Goal: Complete application form

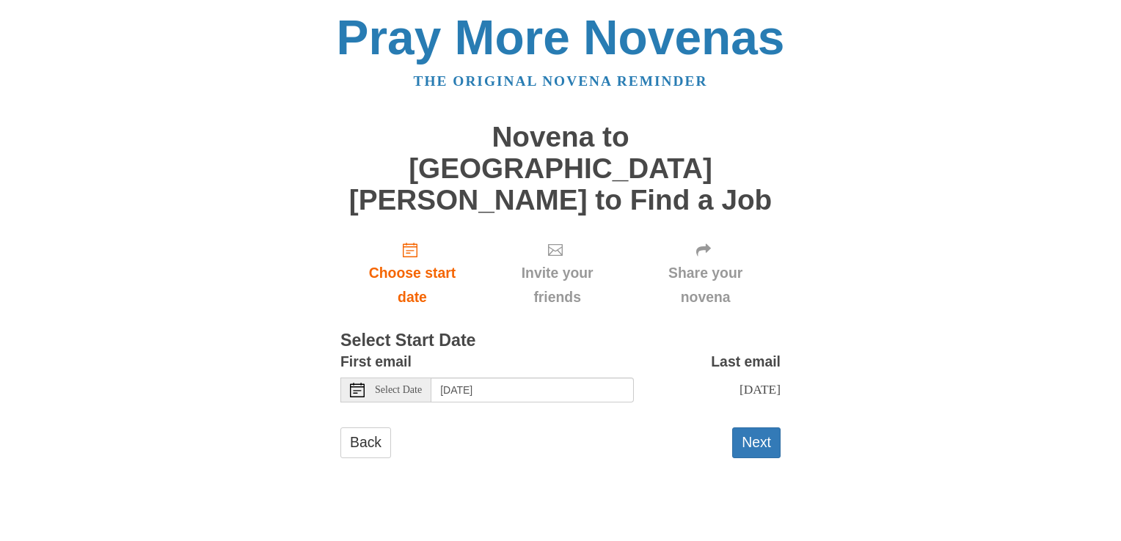
click at [352, 383] on icon at bounding box center [357, 390] width 15 height 15
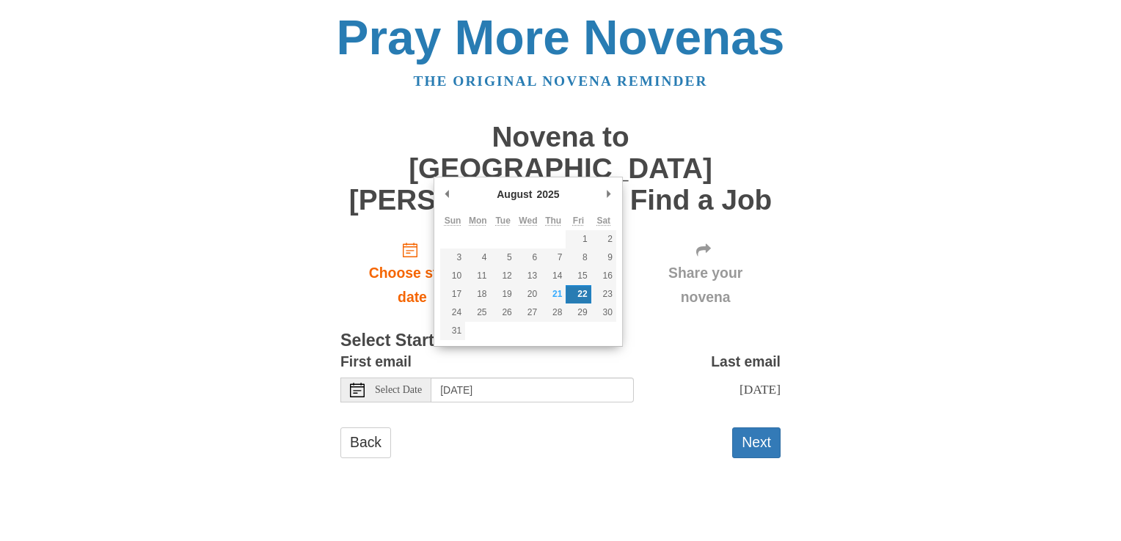
click at [528, 395] on form "First email Select Date Friday, August 22nd Last email Sunday, August 31st Sele…" at bounding box center [560, 411] width 440 height 122
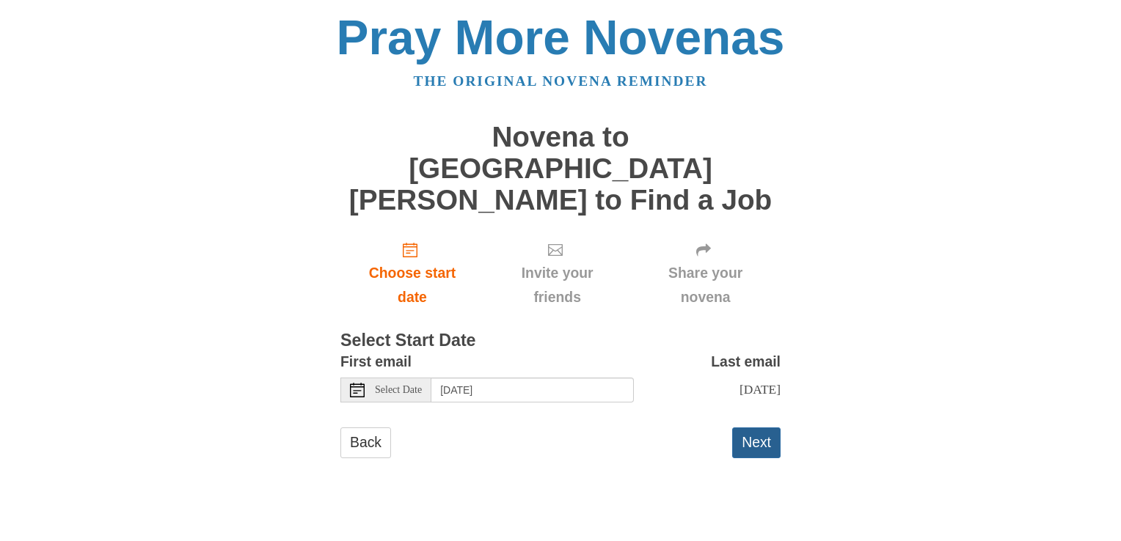
click at [754, 428] on button "Next" at bounding box center [756, 443] width 48 height 30
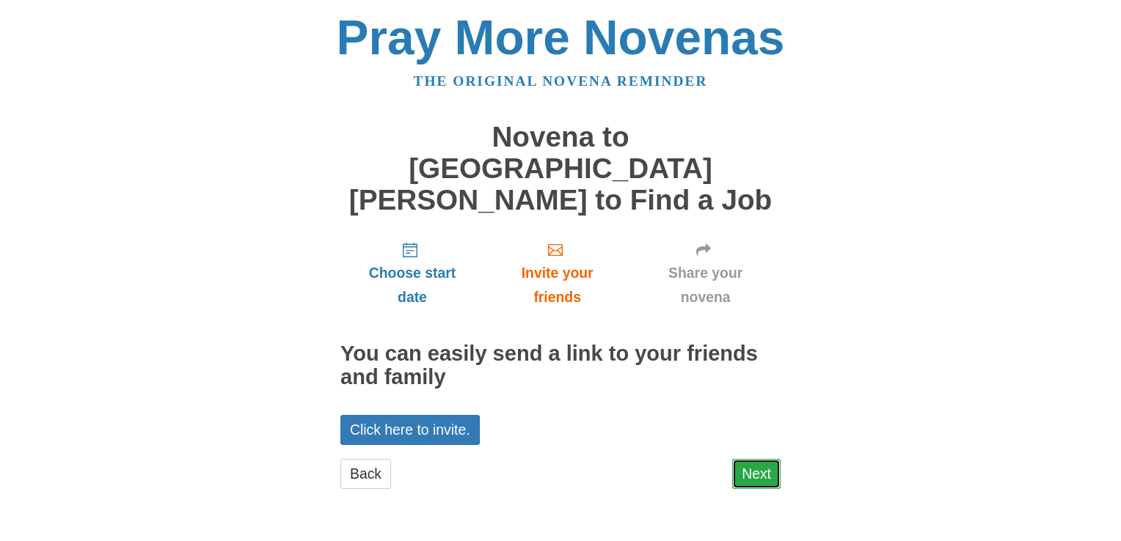
click at [762, 459] on link "Next" at bounding box center [756, 474] width 48 height 30
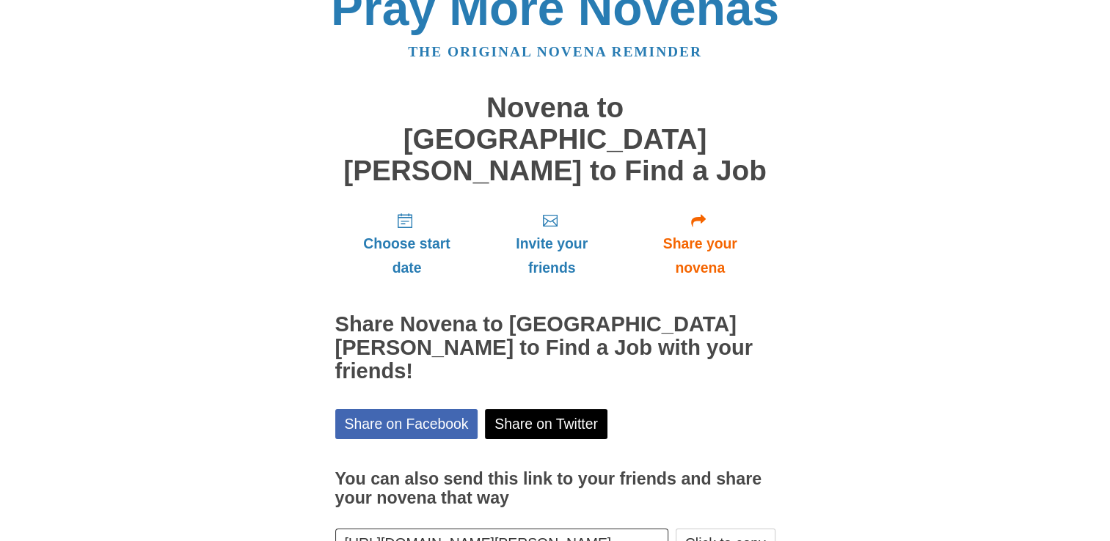
scroll to position [78, 0]
